Goal: Task Accomplishment & Management: Complete application form

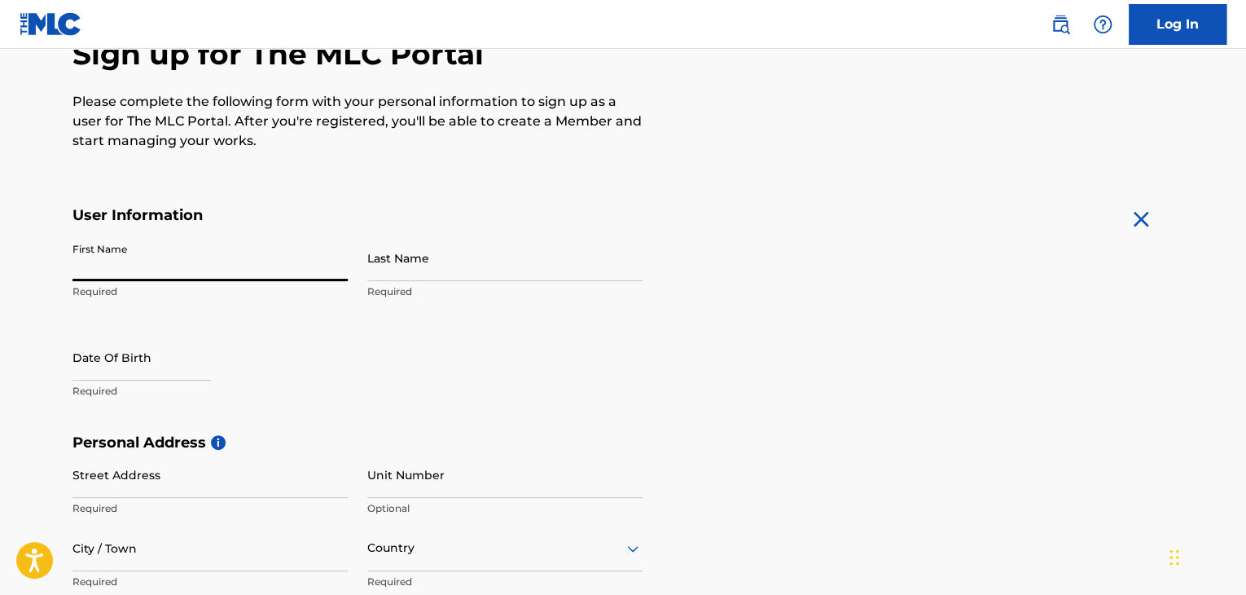
click at [240, 255] on input "First Name" at bounding box center [210, 258] width 275 height 46
type input "[MEDICAL_DATA]"
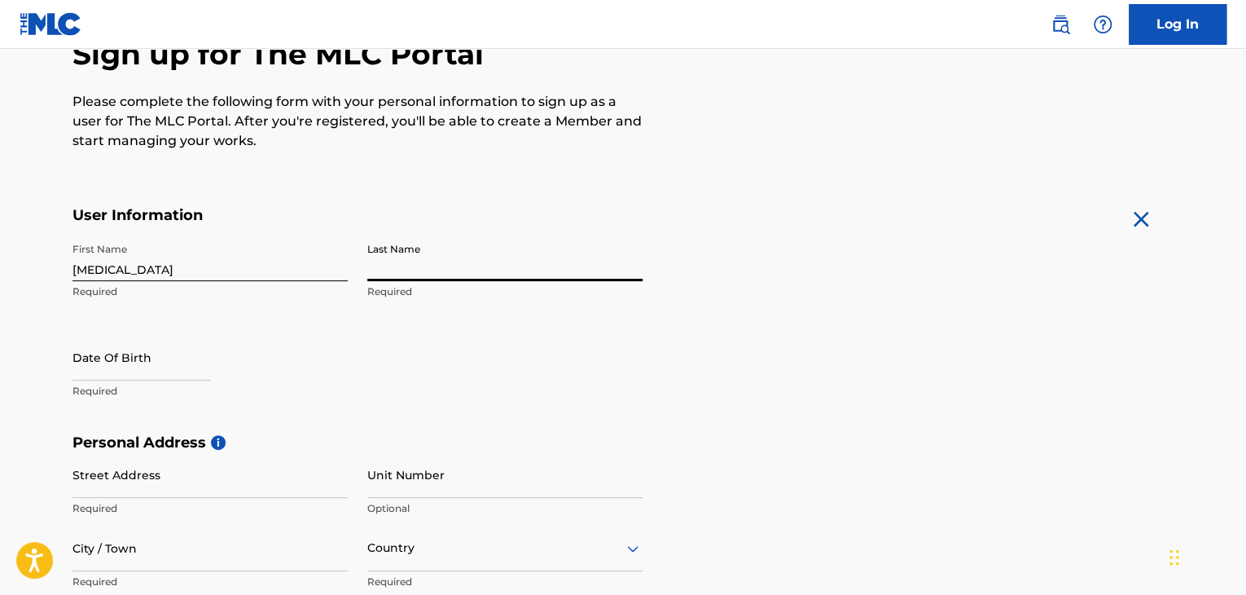
click at [424, 251] on input "Last Name" at bounding box center [504, 258] width 275 height 46
type input "idowu"
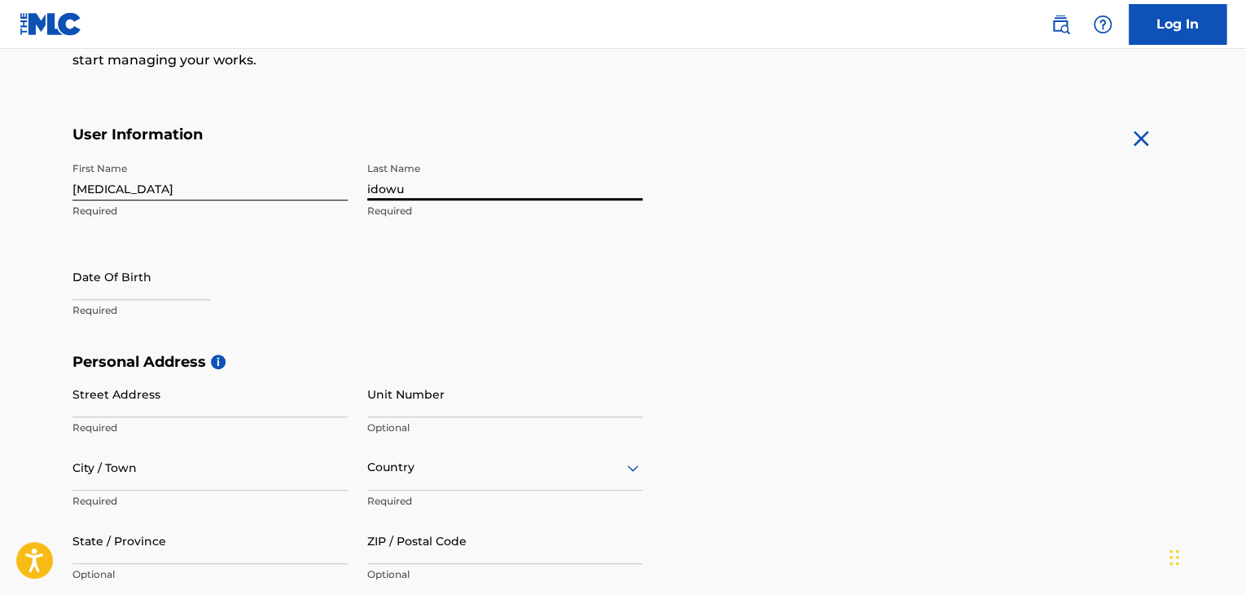
scroll to position [261, 0]
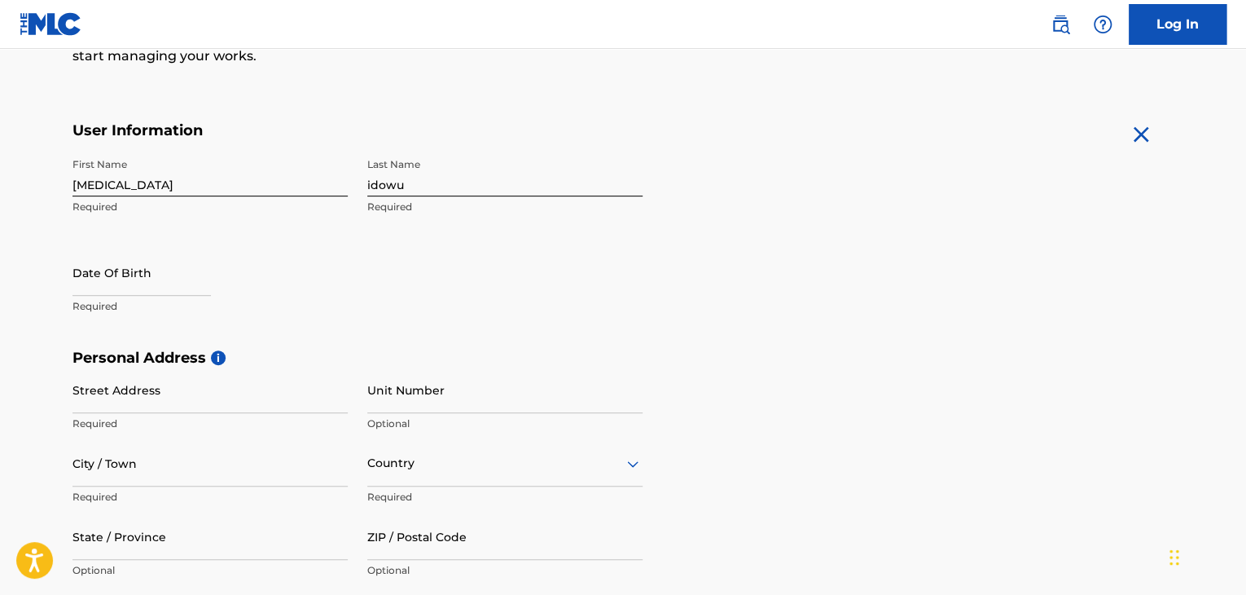
click at [103, 295] on div at bounding box center [142, 274] width 138 height 50
select select "8"
select select "2025"
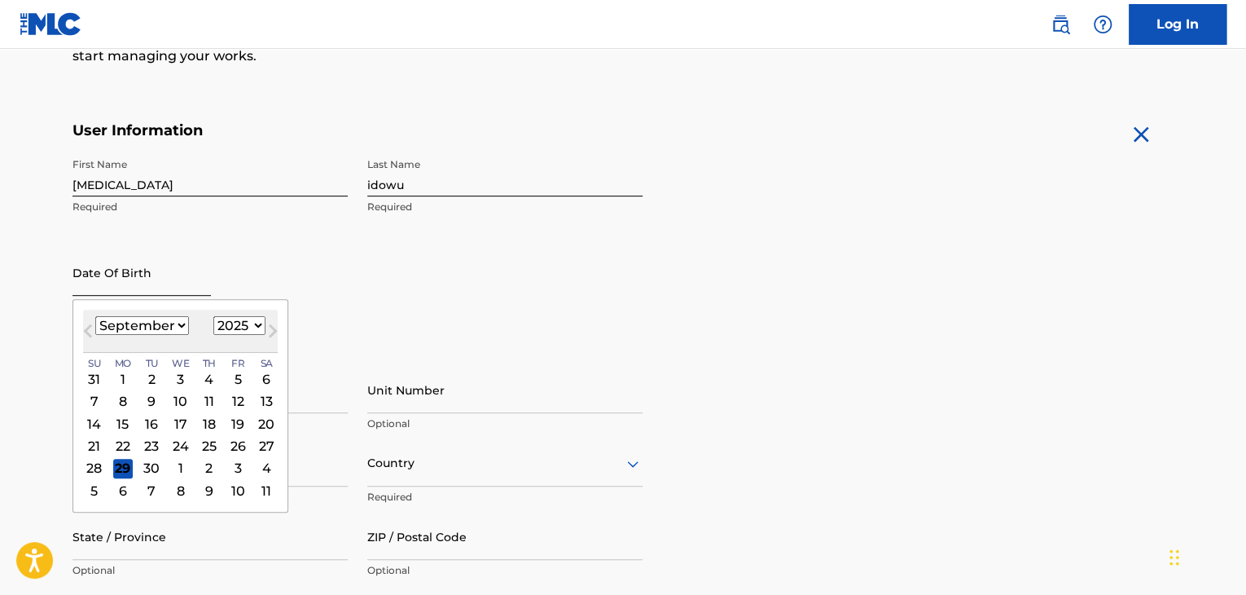
click at [107, 281] on input "text" at bounding box center [142, 272] width 138 height 46
click at [235, 439] on div "26" at bounding box center [238, 446] width 20 height 20
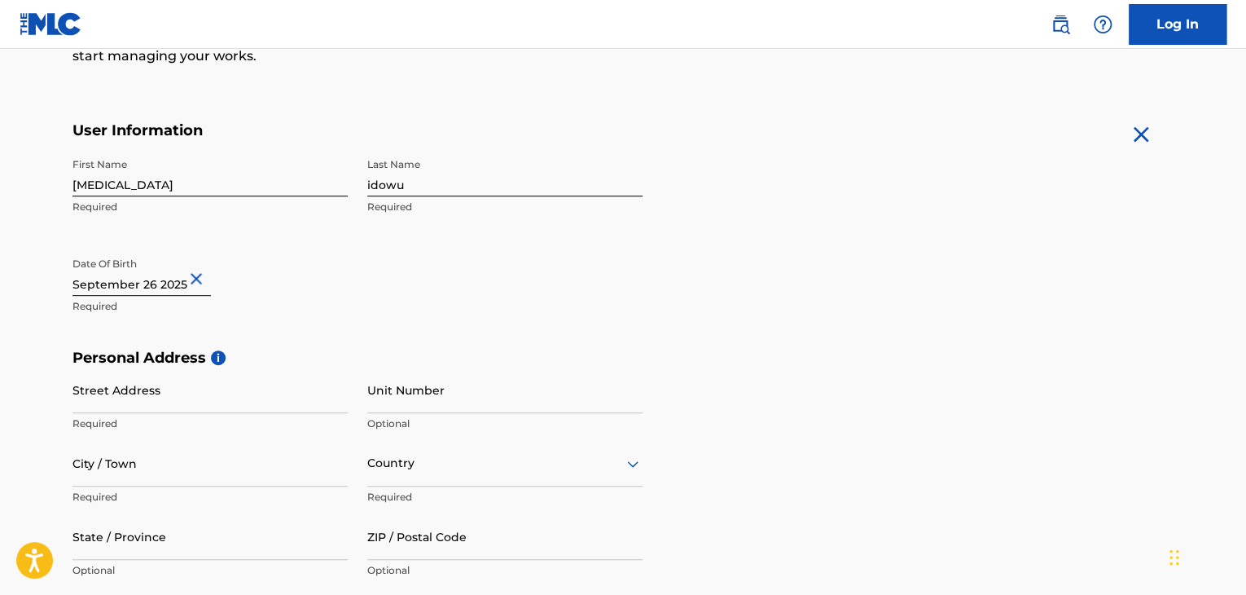
click at [182, 284] on input "text" at bounding box center [142, 272] width 138 height 46
select select "8"
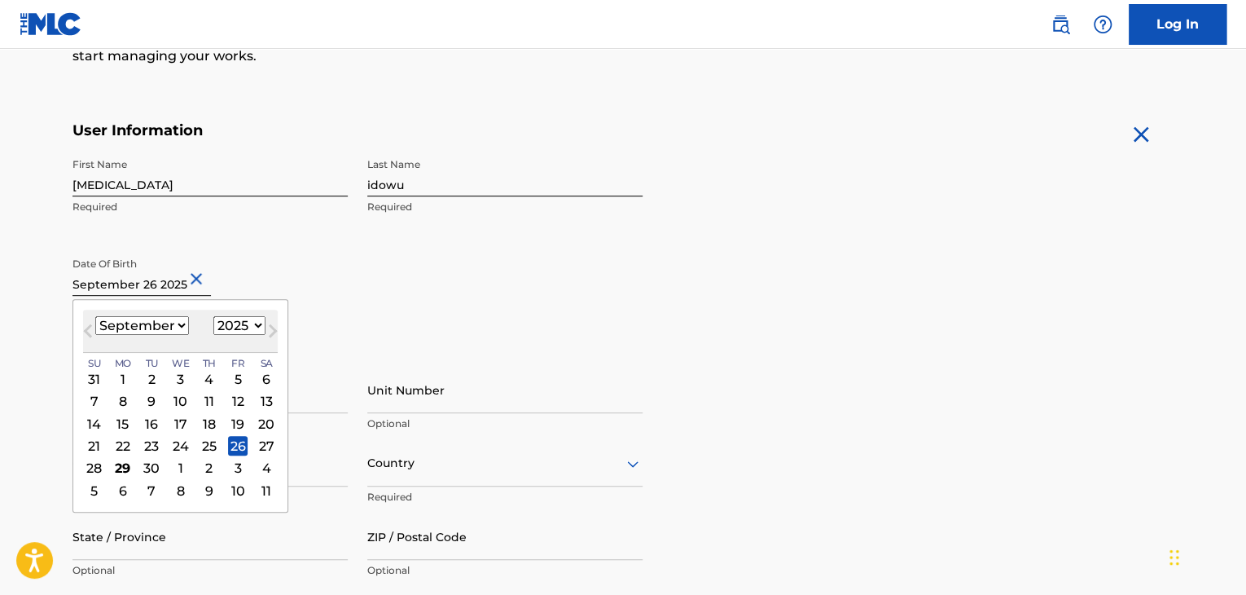
click at [251, 322] on select "1900 1901 1902 1903 1904 1905 1906 1907 1908 1909 1910 1911 1912 1913 1914 1915…" at bounding box center [239, 325] width 52 height 19
select select "2001"
click at [213, 316] on select "1900 1901 1902 1903 1904 1905 1906 1907 1908 1909 1910 1911 1912 1913 1914 1915…" at bounding box center [239, 325] width 52 height 19
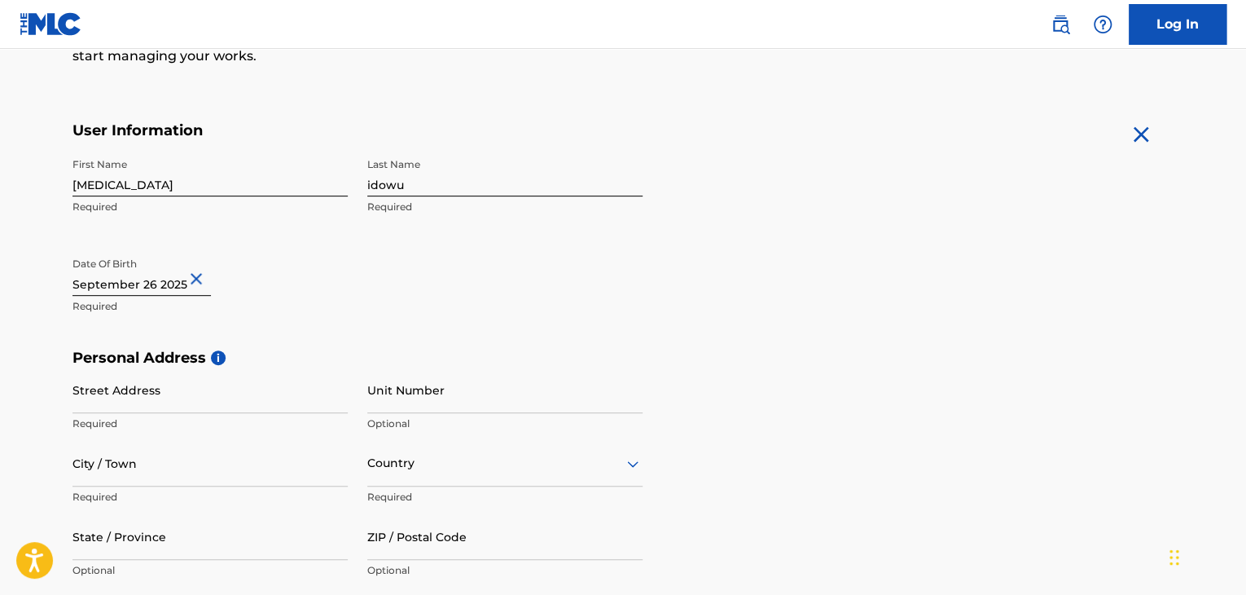
click at [524, 365] on h5 "Personal Address i" at bounding box center [623, 358] width 1101 height 19
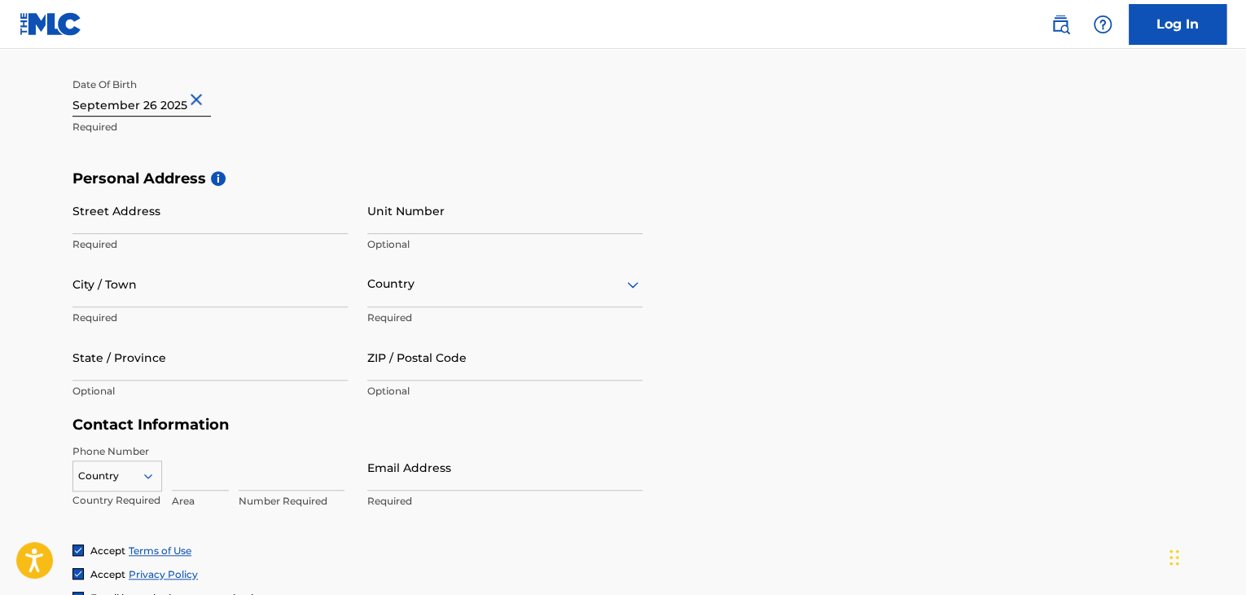
scroll to position [438, 0]
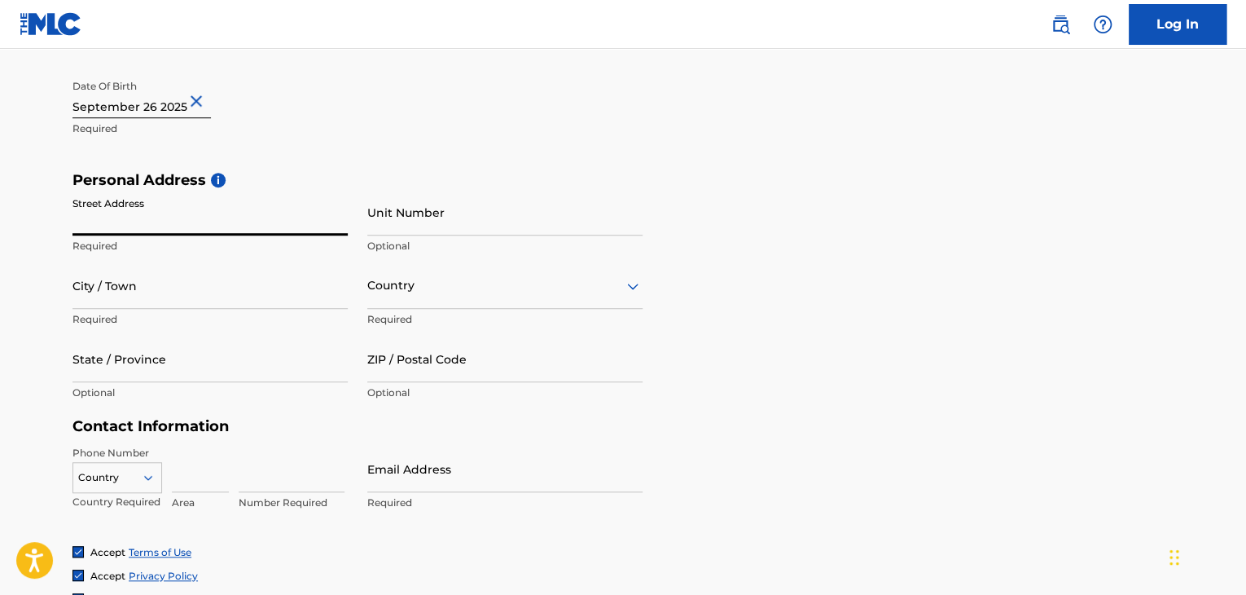
click at [257, 222] on input "Street Address" at bounding box center [210, 212] width 275 height 46
type input "via [PERSON_NAME]"
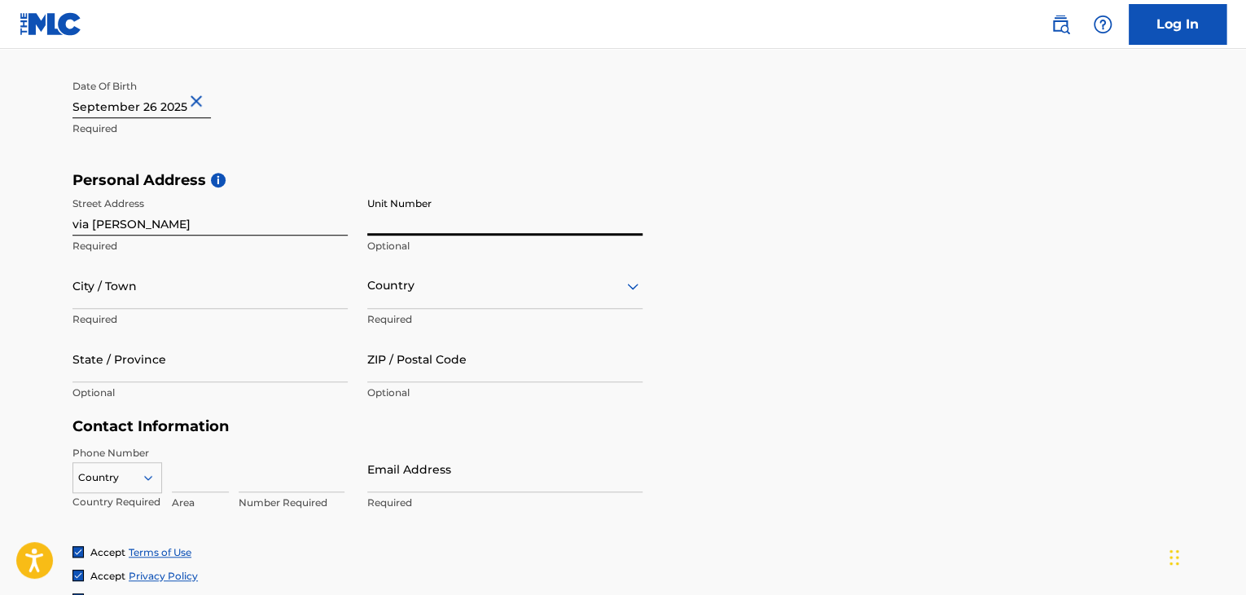
click at [520, 229] on input "Unit Number" at bounding box center [504, 212] width 275 height 46
type input "1"
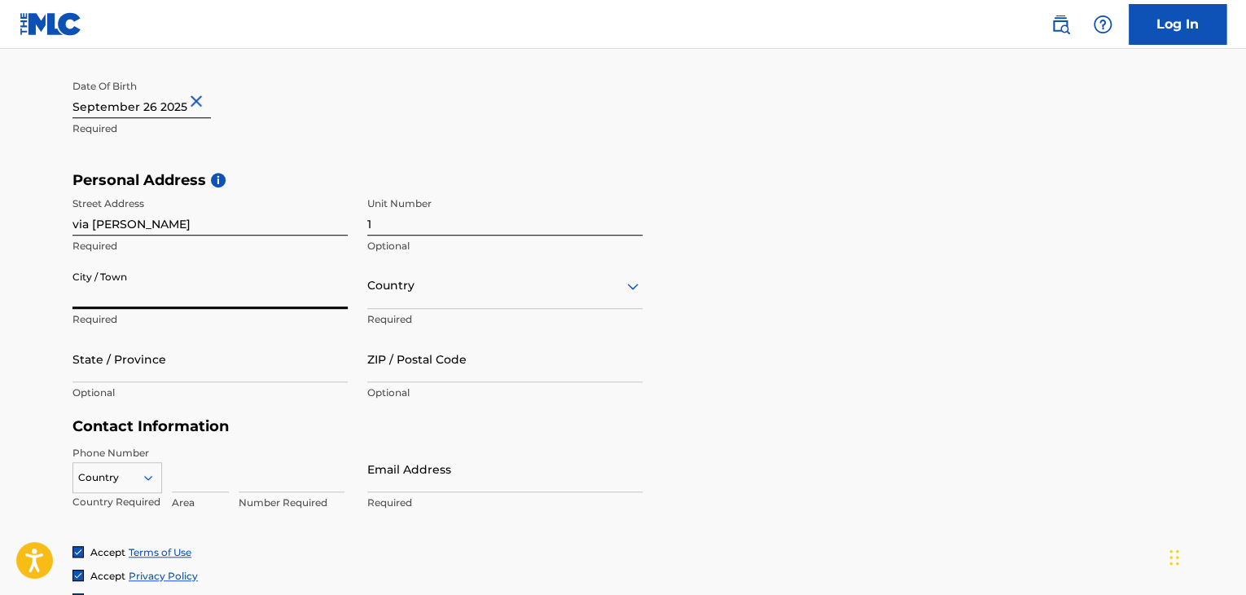
click at [270, 290] on input "City / Town" at bounding box center [210, 285] width 275 height 46
type input "[PERSON_NAME]"
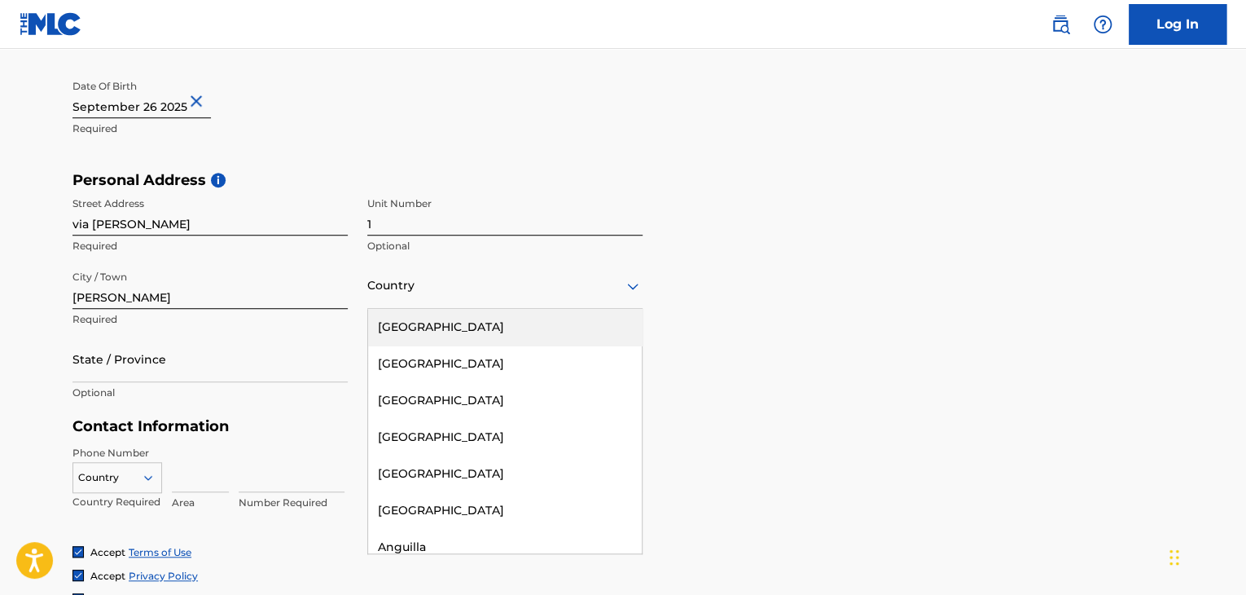
click at [524, 282] on div at bounding box center [504, 285] width 275 height 20
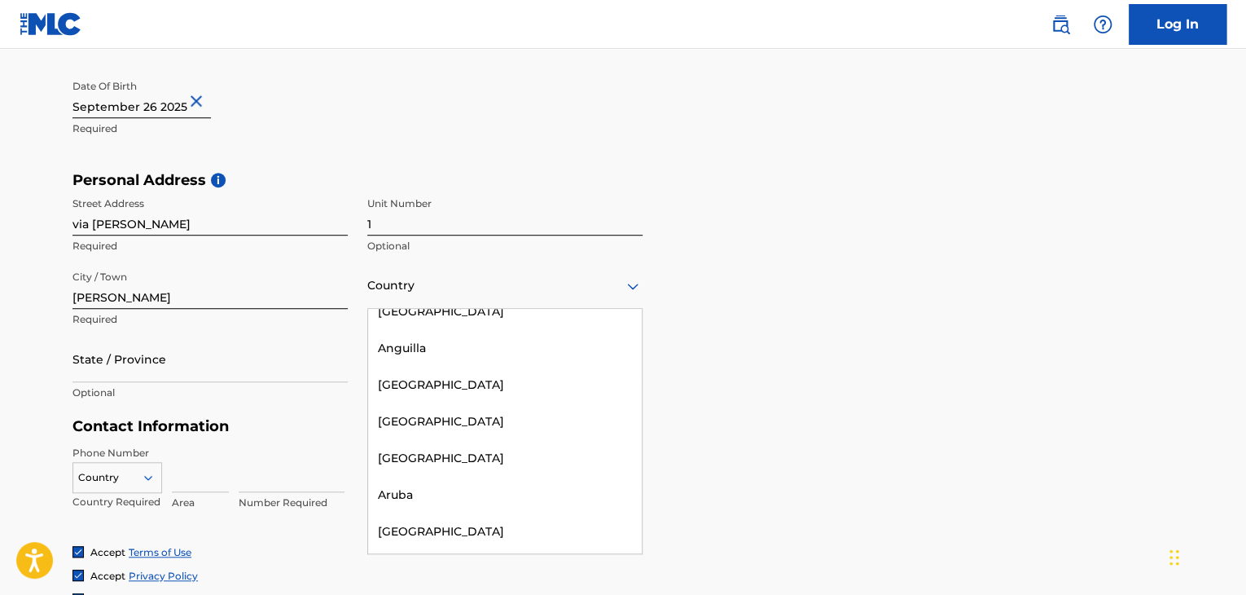
scroll to position [0, 0]
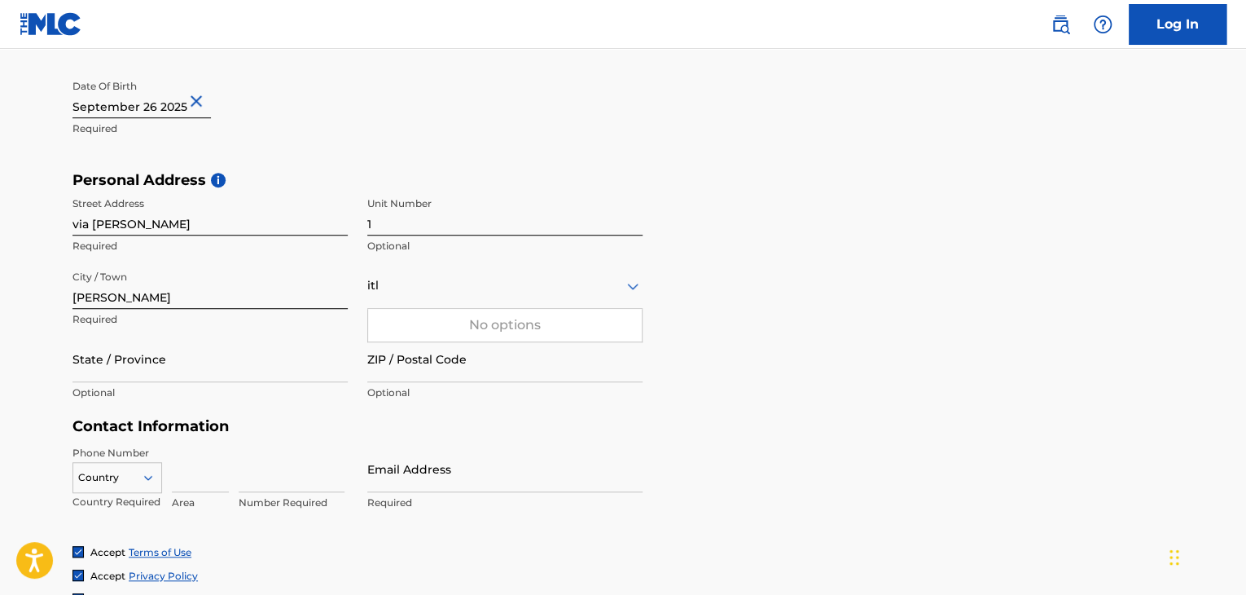
type input "it"
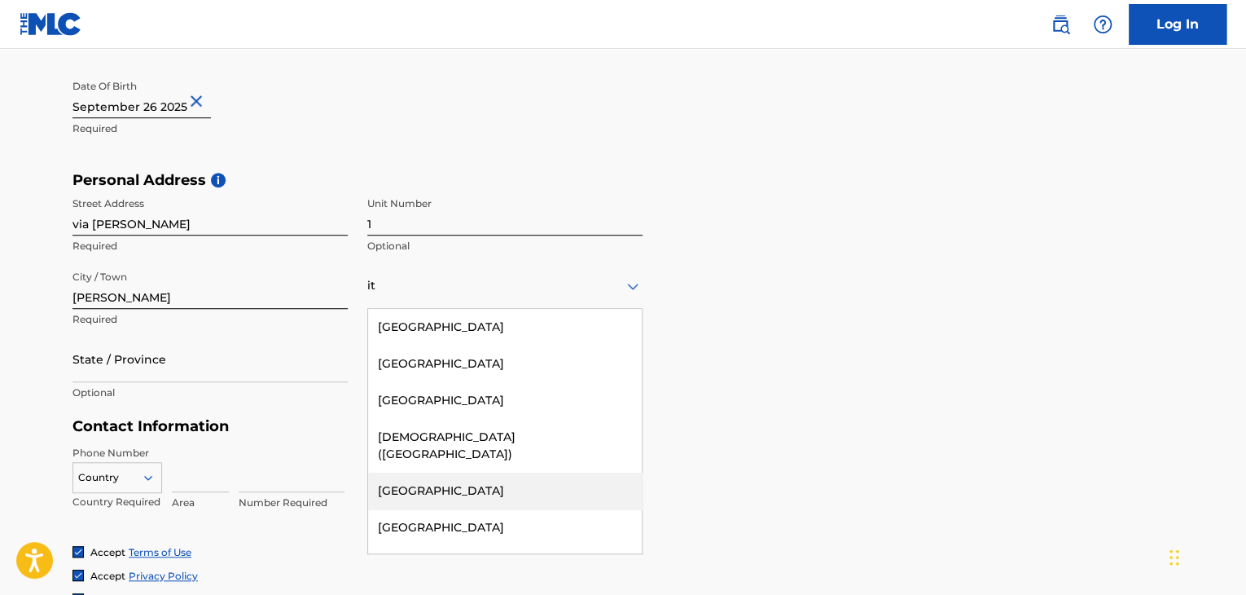
click at [430, 472] on div "[GEOGRAPHIC_DATA]" at bounding box center [505, 490] width 274 height 37
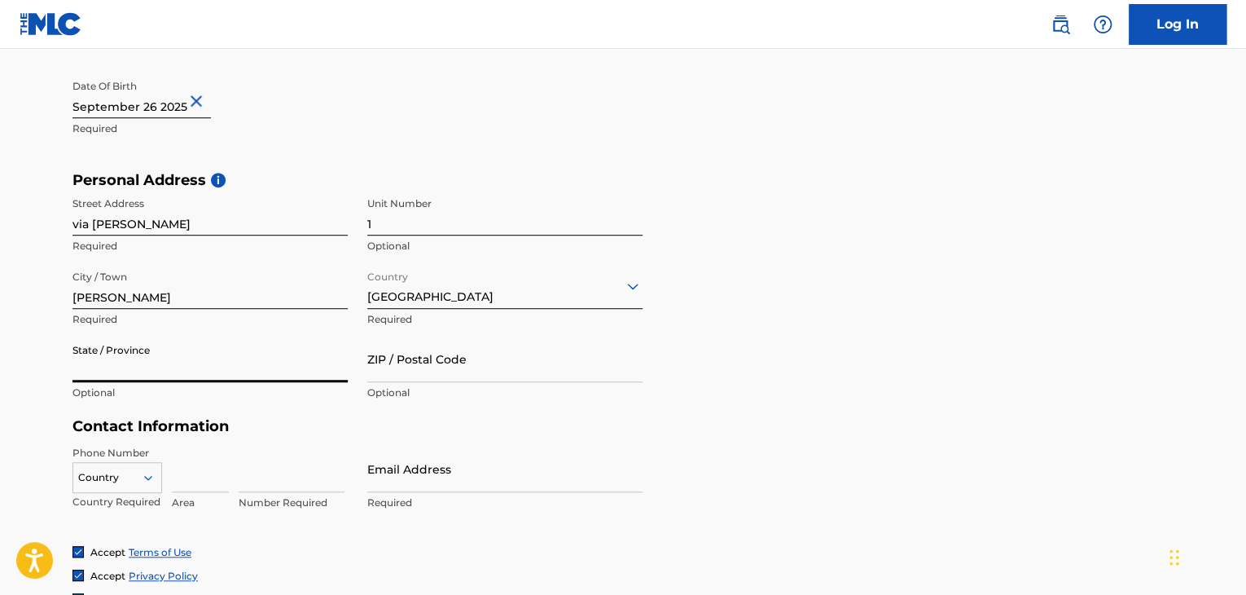
click at [233, 371] on input "State / Province" at bounding box center [210, 359] width 275 height 46
type input "[GEOGRAPHIC_DATA]"
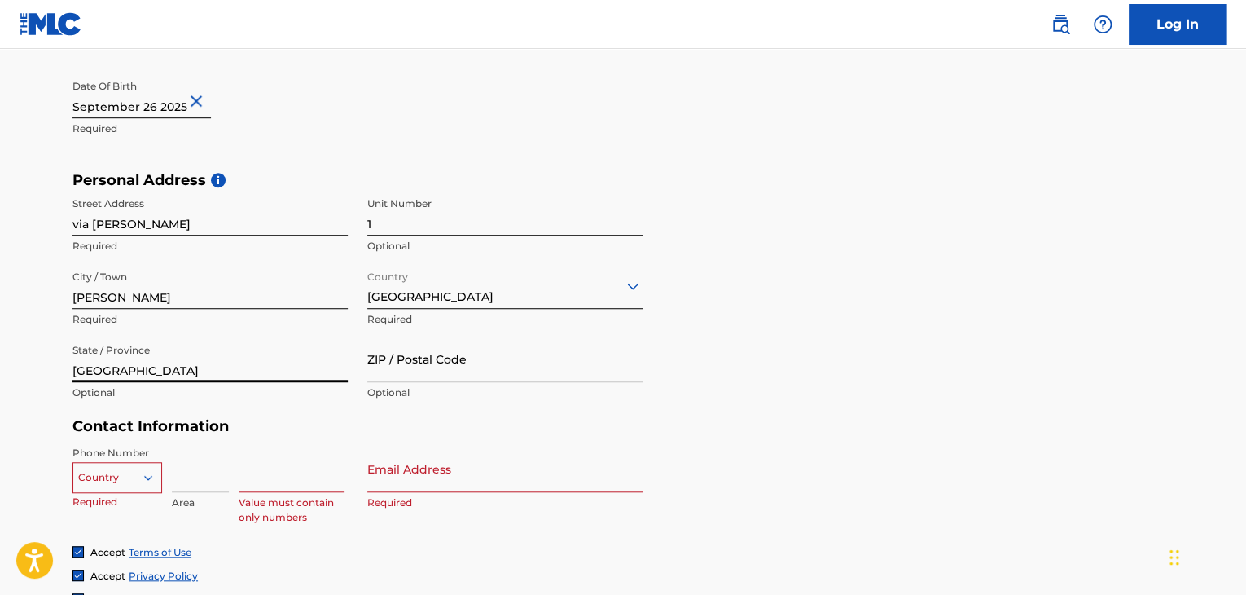
click at [233, 371] on input "[GEOGRAPHIC_DATA]" at bounding box center [210, 359] width 275 height 46
click at [503, 376] on input "ZIP / Postal Code" at bounding box center [504, 359] width 275 height 46
click at [239, 377] on input "[GEOGRAPHIC_DATA]" at bounding box center [210, 359] width 275 height 46
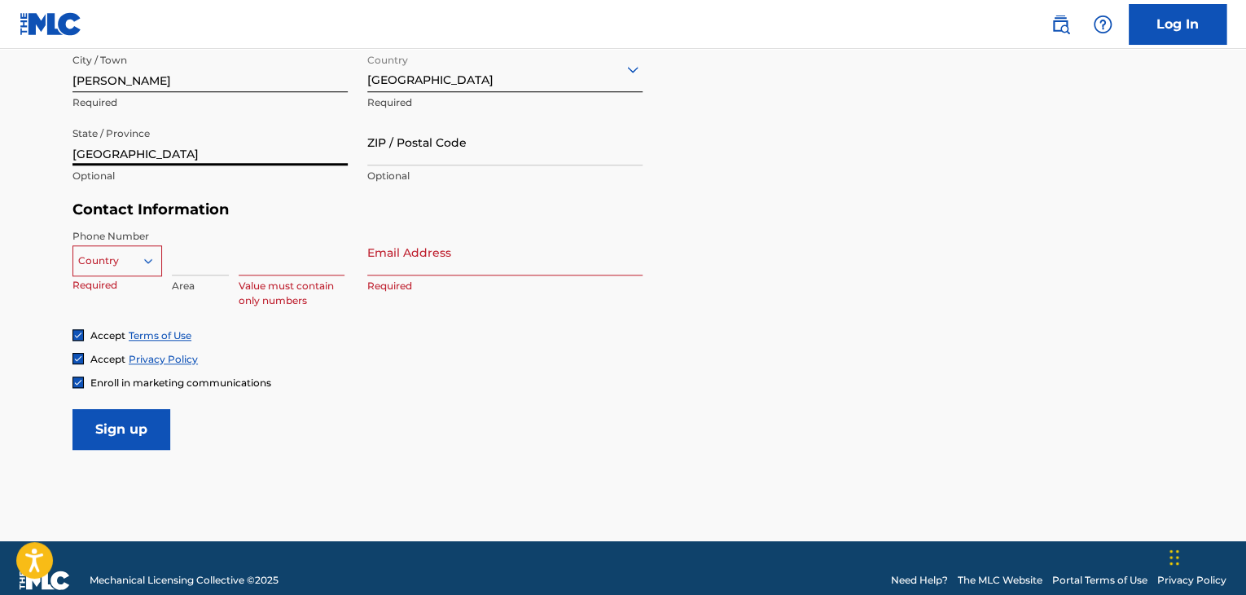
scroll to position [655, 0]
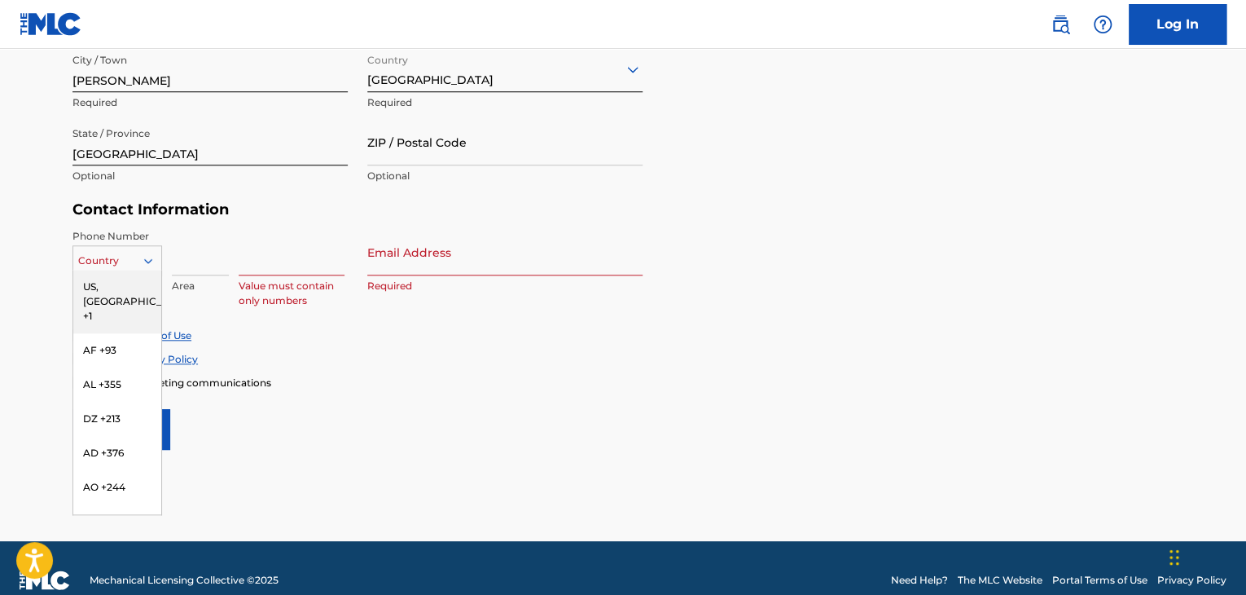
click at [150, 265] on icon at bounding box center [148, 260] width 15 height 15
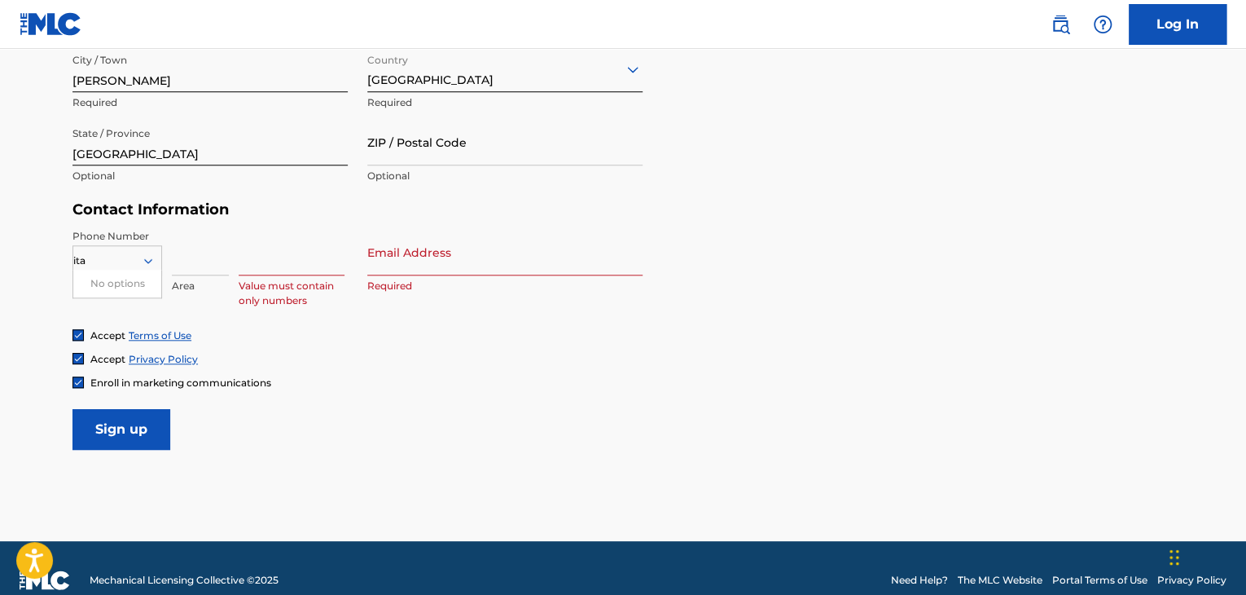
type input "it"
click at [130, 284] on div "VA, IT +39" at bounding box center [117, 287] width 88 height 34
click at [197, 257] on input at bounding box center [200, 252] width 57 height 46
type input "y"
paste input "[PHONE_NUMBER]"
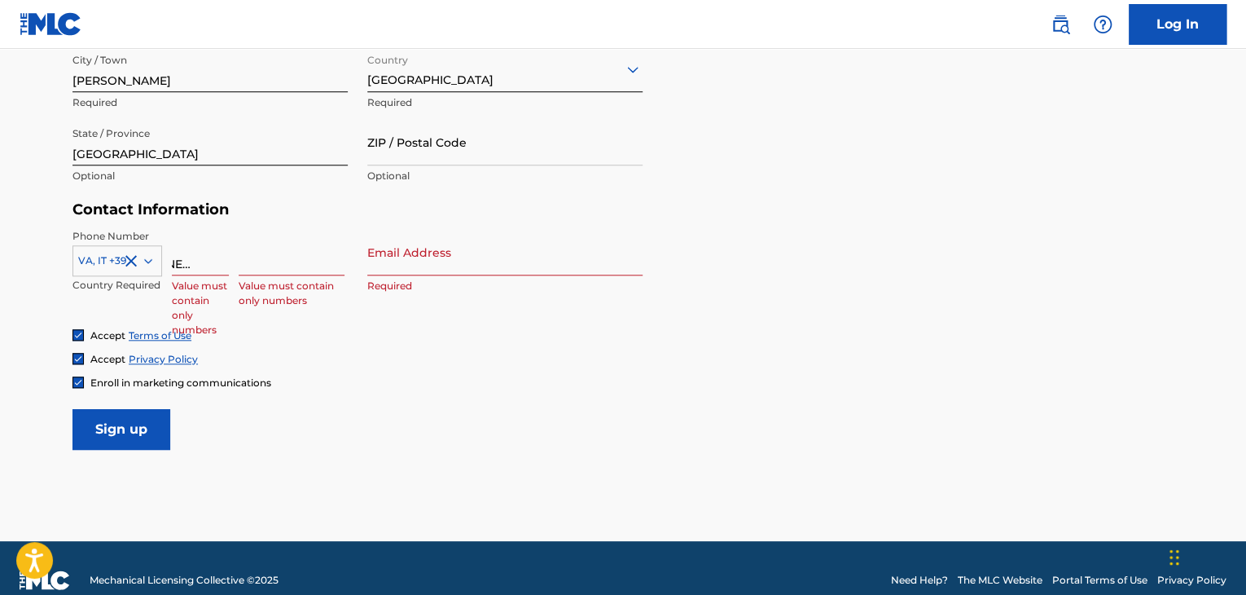
scroll to position [0, 0]
click at [283, 260] on input at bounding box center [292, 252] width 106 height 46
click at [225, 261] on input "[PHONE_NUMBER]" at bounding box center [200, 252] width 57 height 46
type input "352 099 2612"
click at [283, 266] on input at bounding box center [292, 252] width 106 height 46
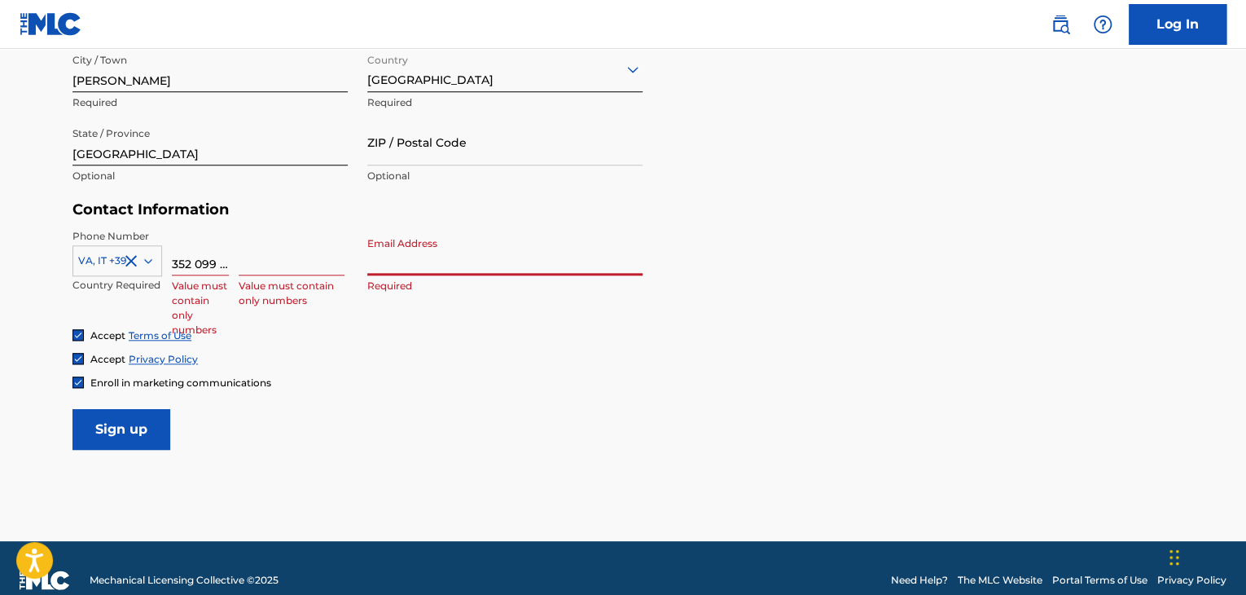
click at [430, 256] on input "Email Address" at bounding box center [504, 252] width 275 height 46
type input "[EMAIL_ADDRESS][DOMAIN_NAME]"
click at [303, 255] on input at bounding box center [292, 252] width 106 height 46
paste input "[PHONE_NUMBER]"
click at [393, 337] on div "Accept Terms of Use" at bounding box center [623, 335] width 1101 height 14
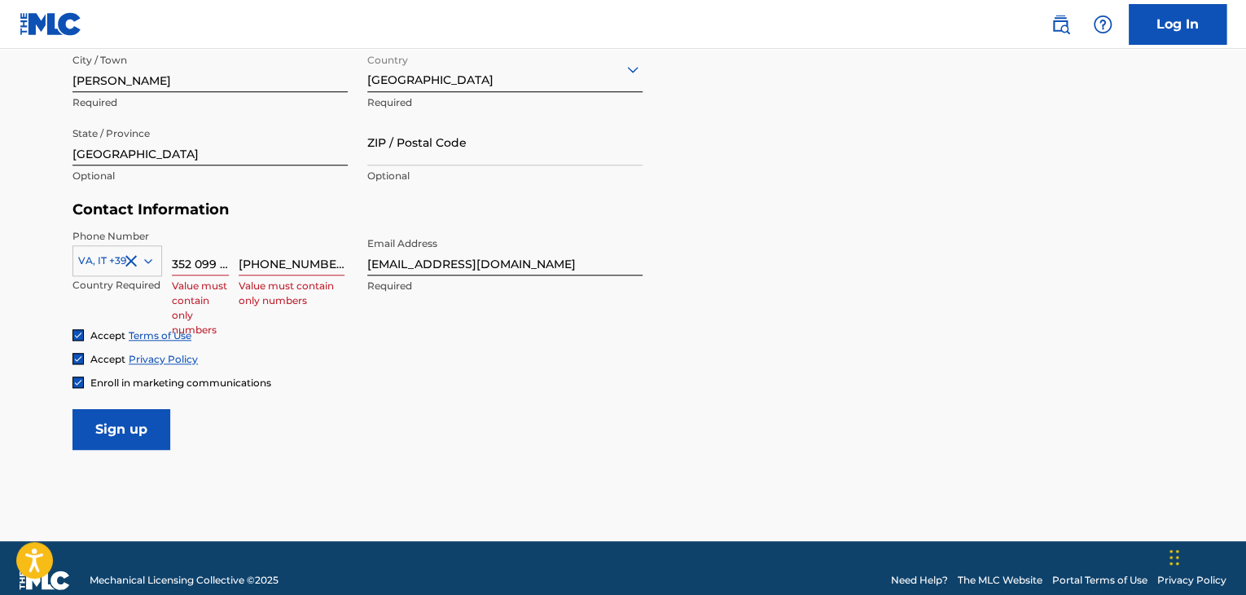
click at [257, 258] on input "[PHONE_NUMBER]" at bounding box center [292, 252] width 106 height 46
type input "352 099 2612"
click at [337, 359] on div "Accept Privacy Policy" at bounding box center [623, 359] width 1101 height 14
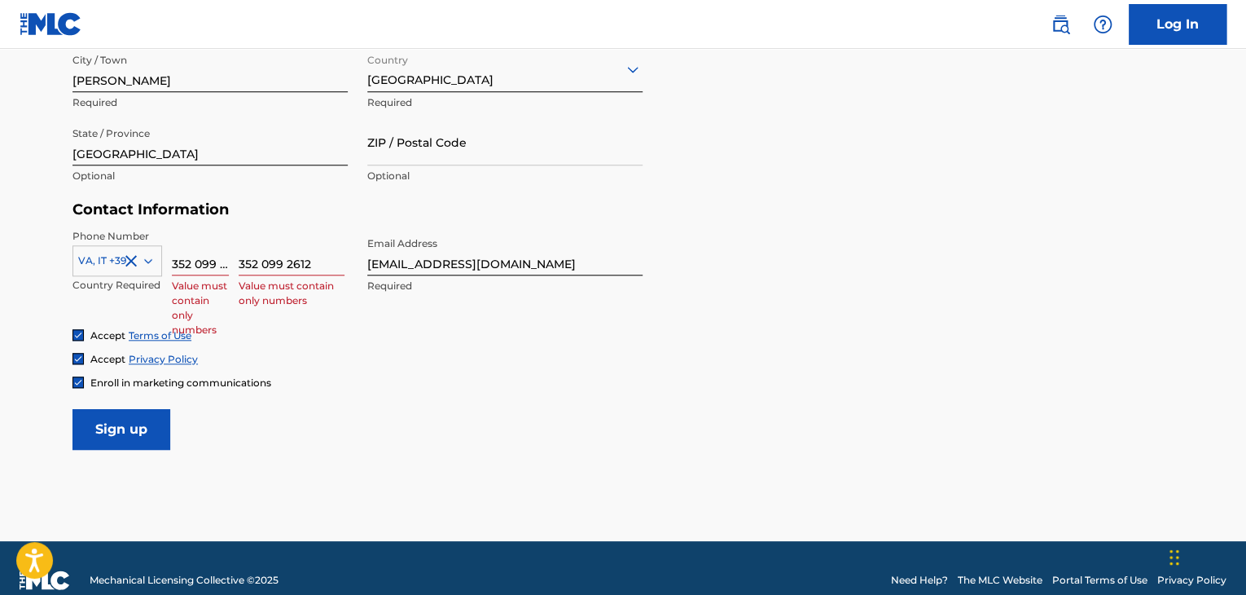
click at [221, 261] on input "352 099 2612" at bounding box center [200, 252] width 57 height 46
type input "3"
click at [322, 257] on input "352 099 2612" at bounding box center [292, 252] width 106 height 46
type input "3"
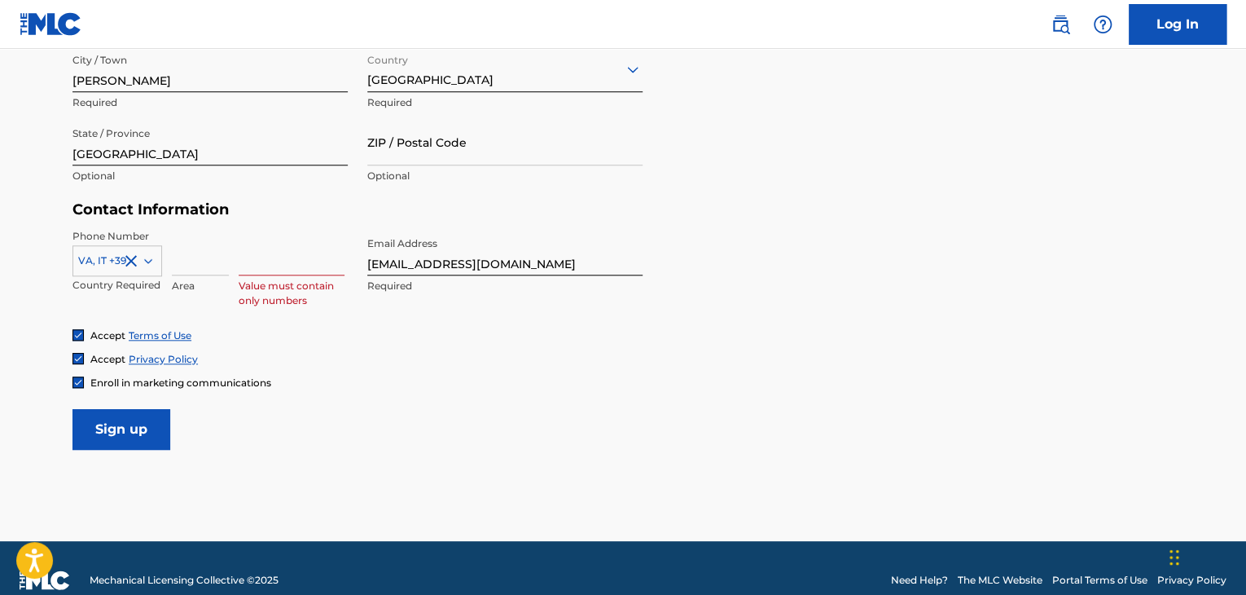
click at [573, 330] on div "Accept Terms of Use" at bounding box center [623, 335] width 1101 height 14
click at [282, 257] on input at bounding box center [292, 252] width 106 height 46
paste input "[PHONE_NUMBER]"
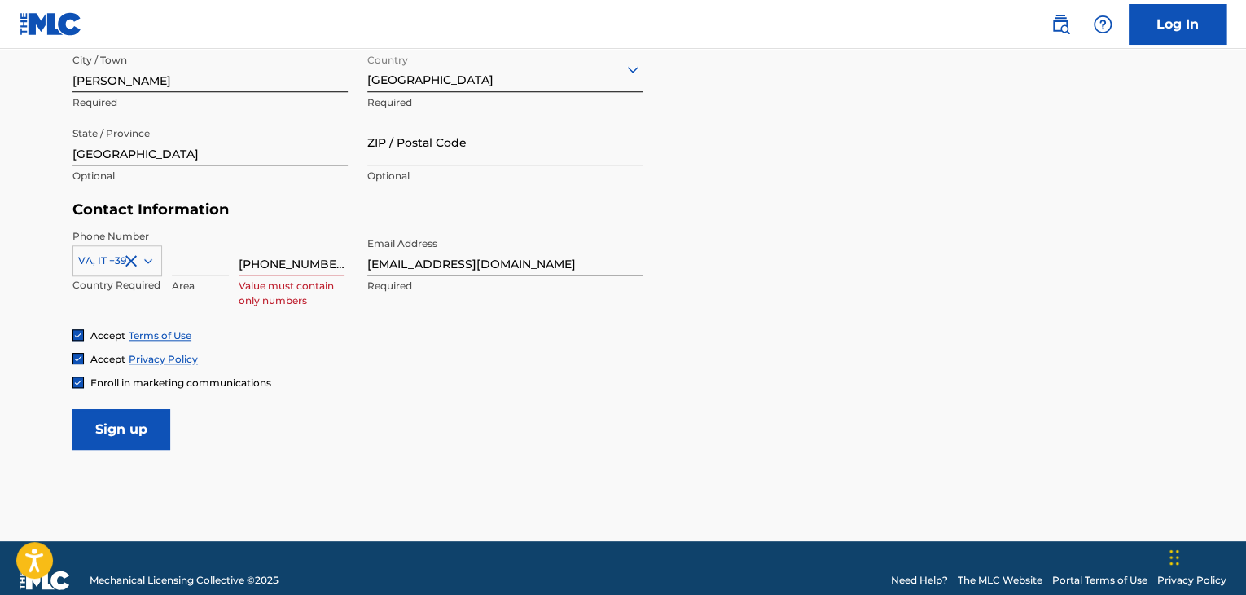
click at [256, 257] on input "[PHONE_NUMBER]" at bounding box center [292, 252] width 106 height 46
click at [259, 262] on input "352 099 2612" at bounding box center [292, 252] width 106 height 46
type input "3520992612"
click at [199, 257] on input at bounding box center [200, 252] width 57 height 46
type input "39"
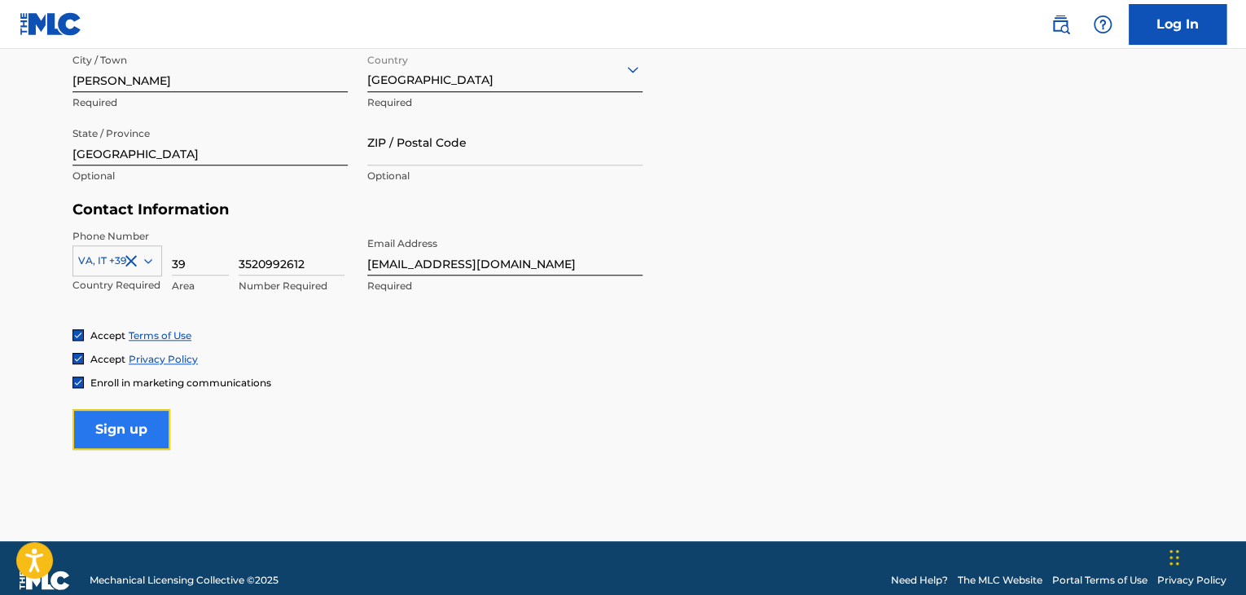
click at [143, 428] on input "Sign up" at bounding box center [122, 429] width 98 height 41
